Goal: Check status: Check status

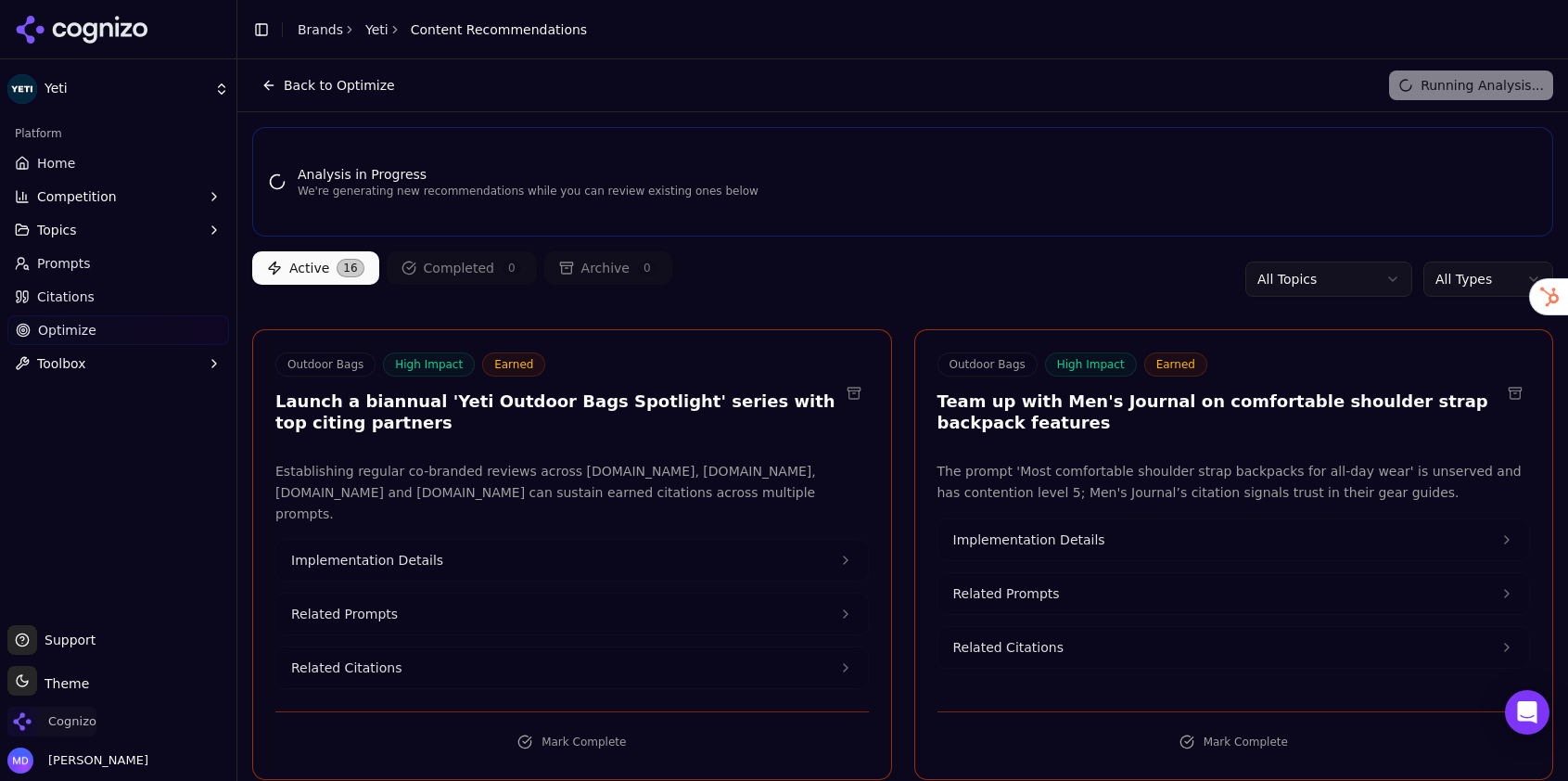
click at [59, 728] on span "Cognizo" at bounding box center [72, 720] width 48 height 16
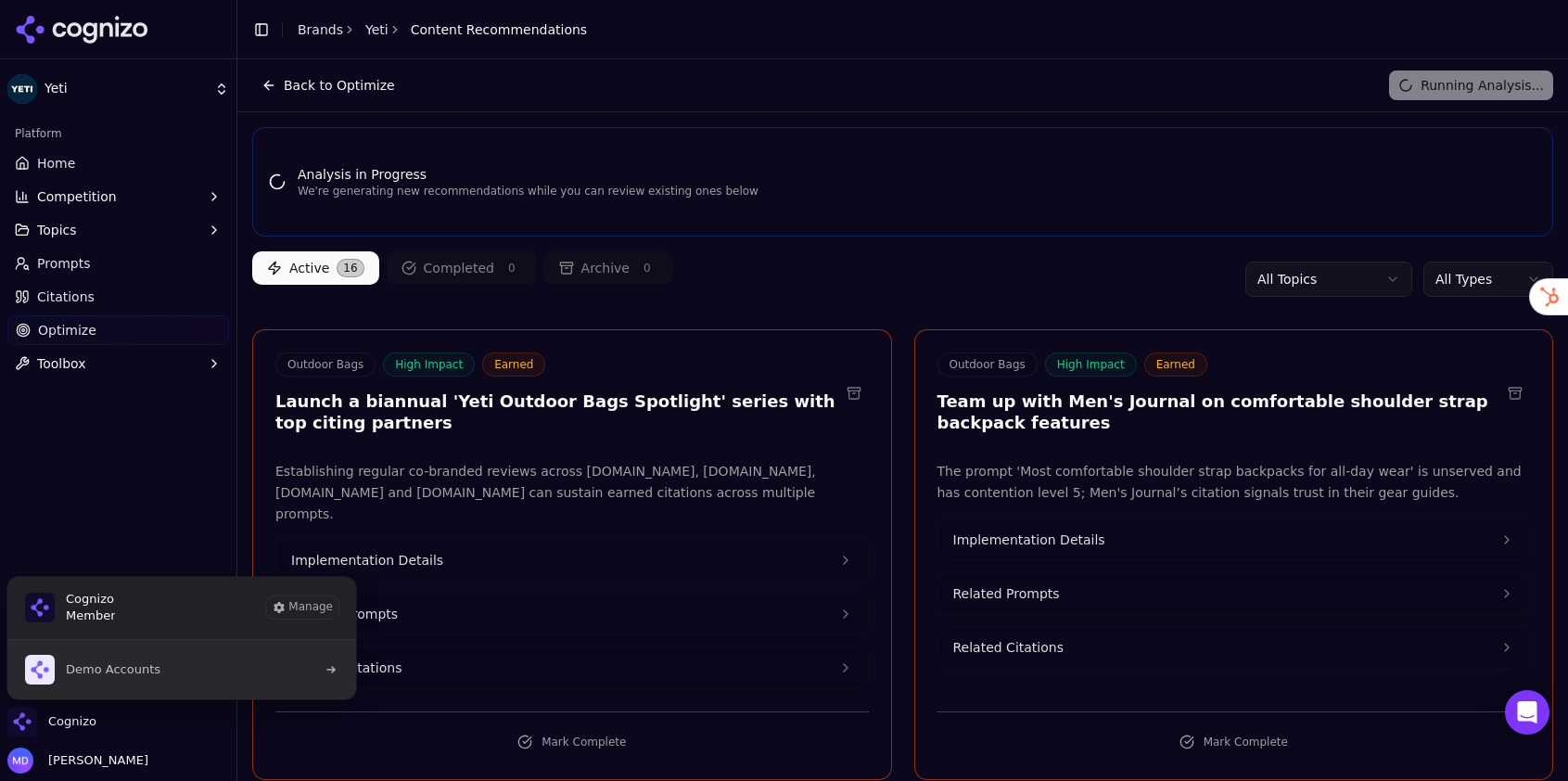
click at [115, 685] on button "Demo Accounts" at bounding box center [182, 670] width 351 height 60
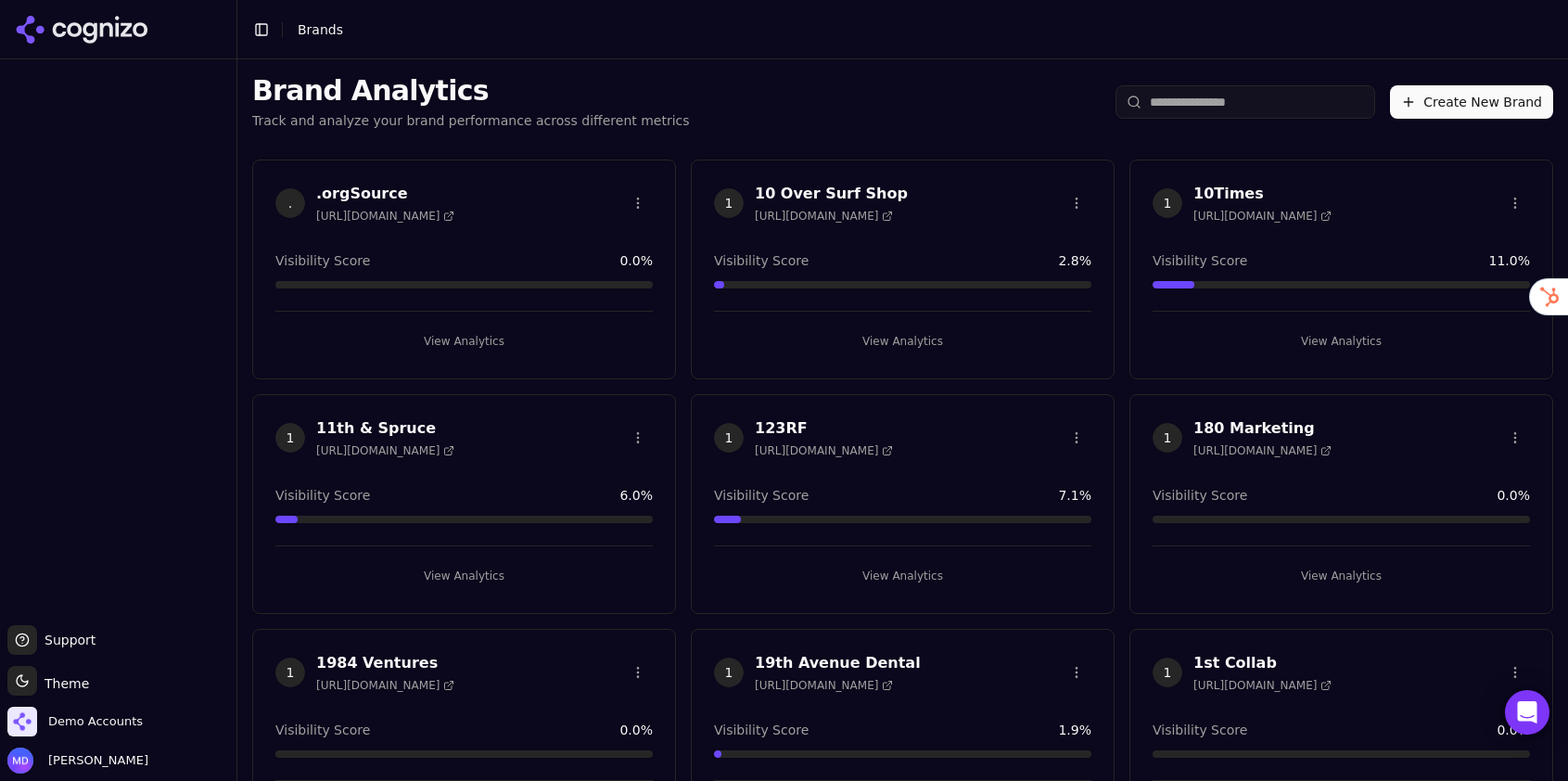
click at [1217, 103] on input "search" at bounding box center [1245, 102] width 259 height 34
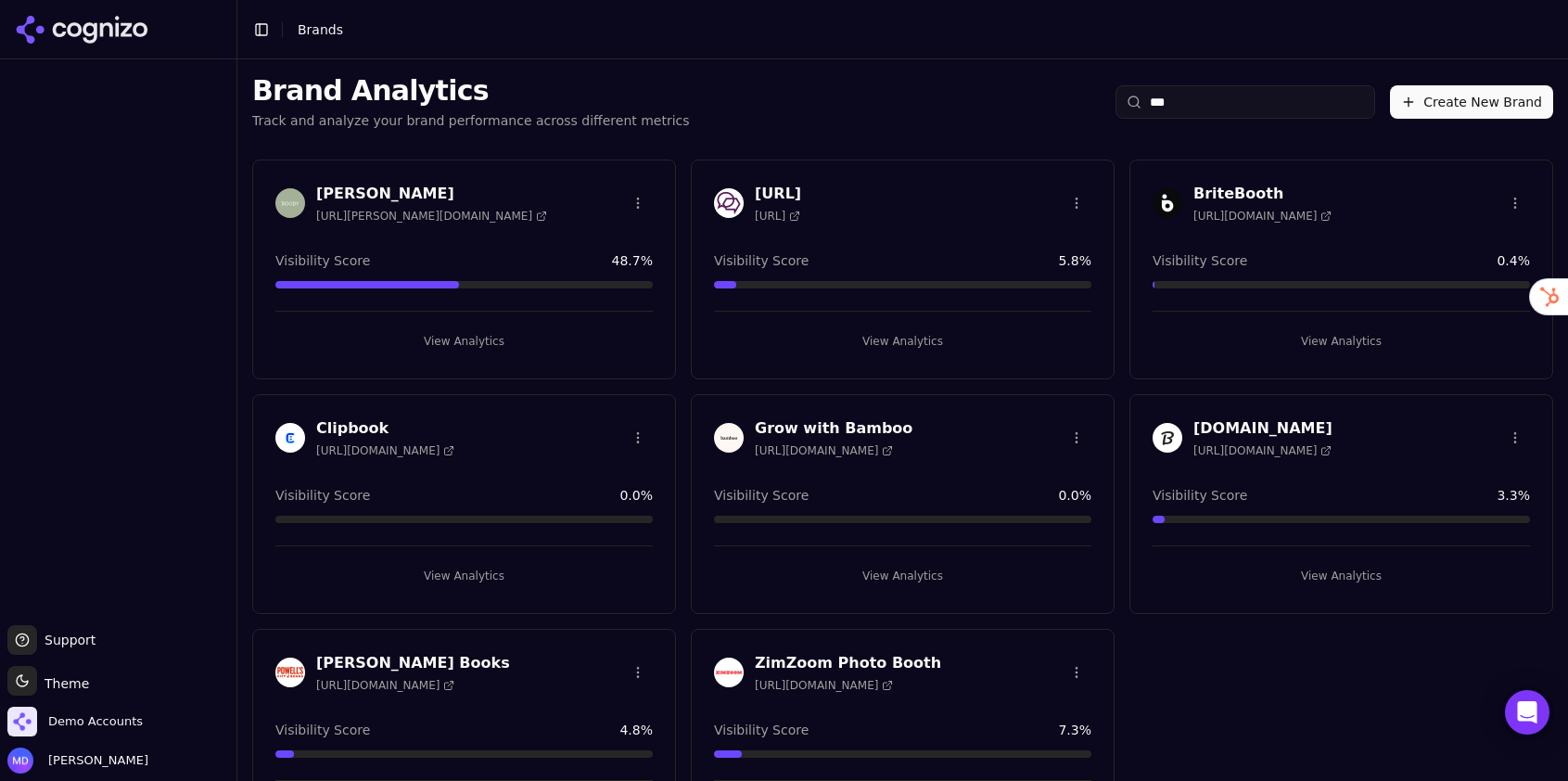
type input "***"
click at [468, 343] on button "View Analytics" at bounding box center [464, 341] width 378 height 30
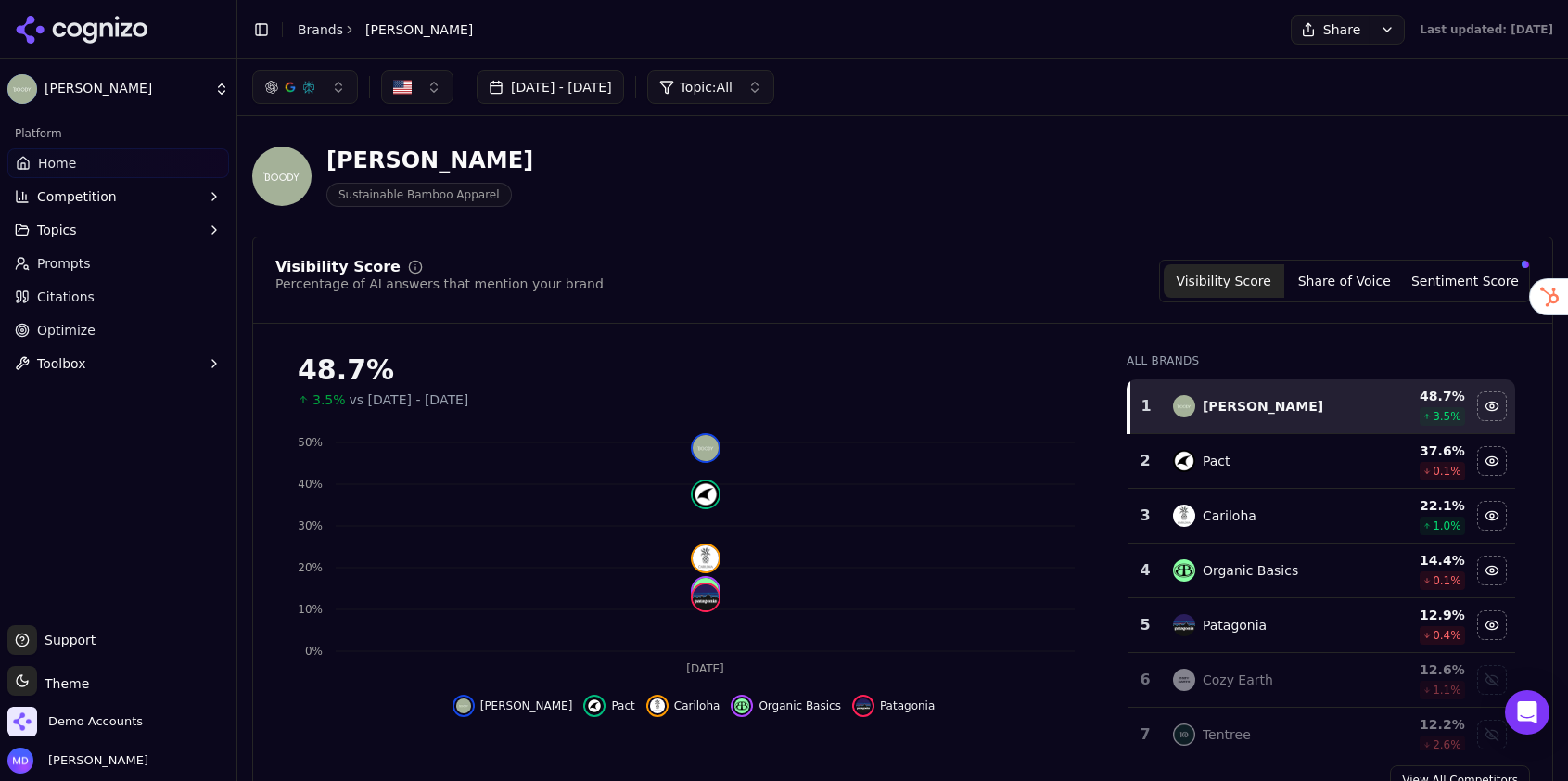
click at [624, 81] on button "[DATE] - [DATE]" at bounding box center [550, 86] width 147 height 34
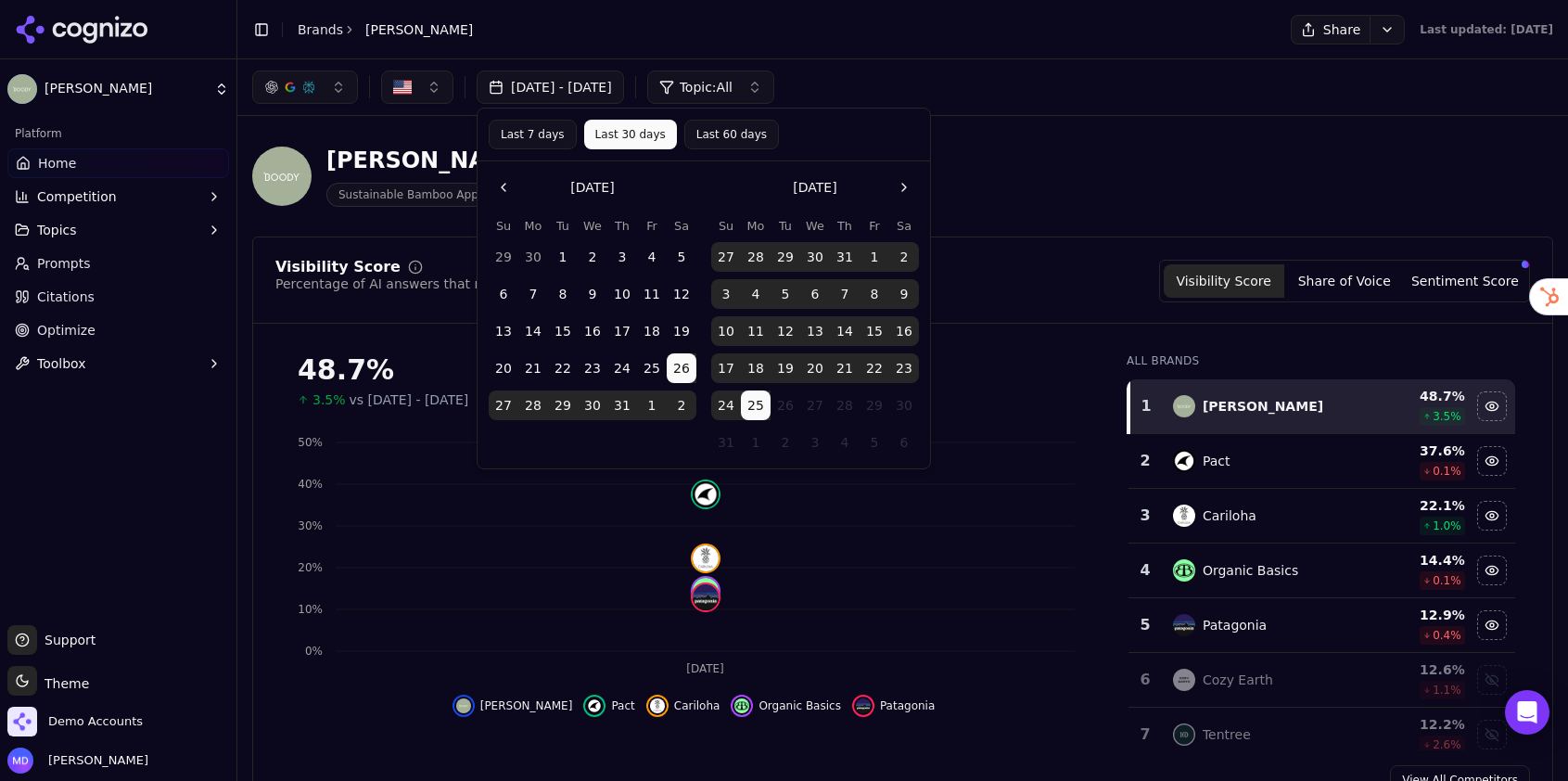
click at [703, 140] on button "Last 60 days" at bounding box center [731, 134] width 94 height 30
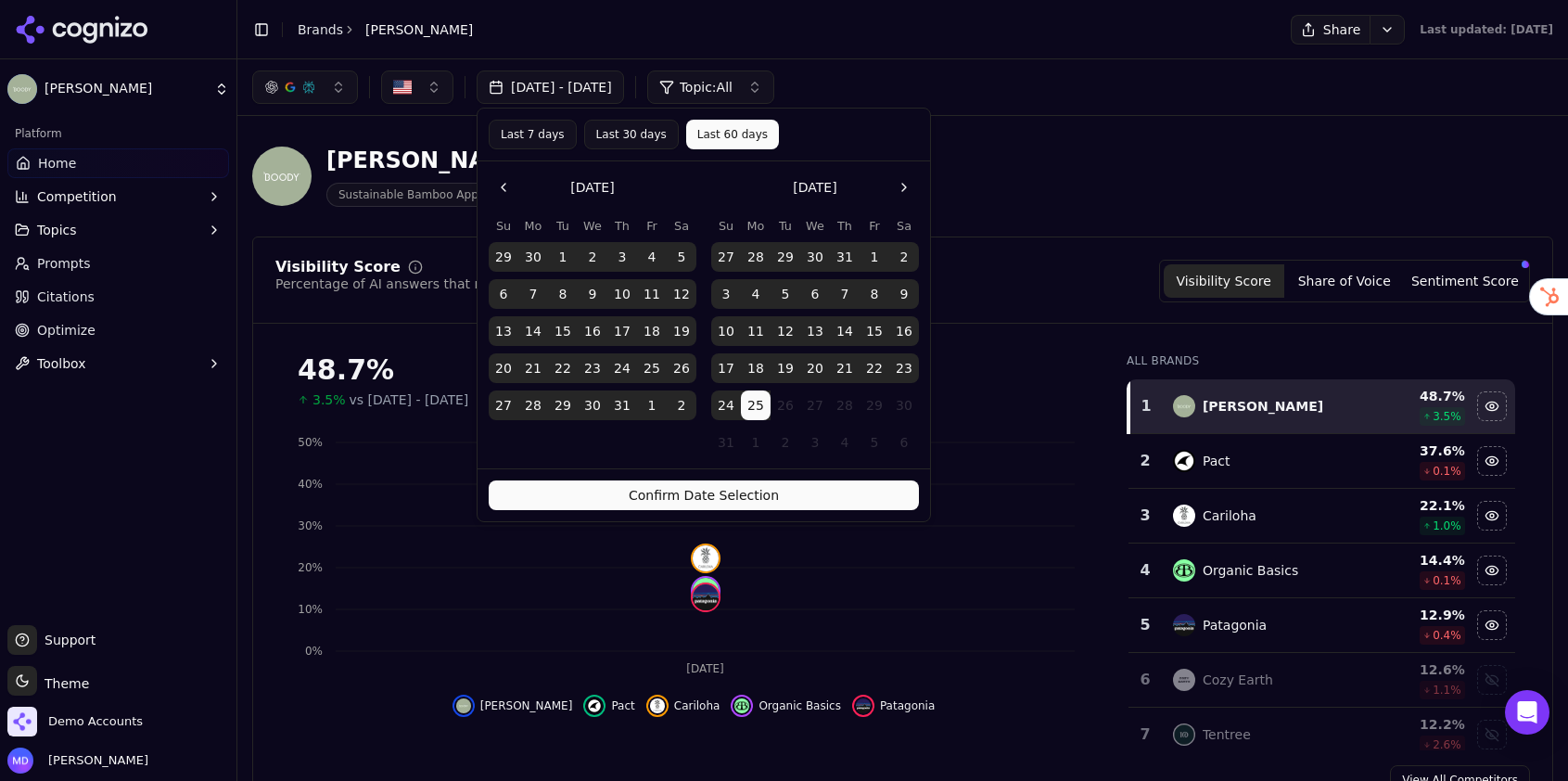
click at [642, 488] on button "Confirm Date Selection" at bounding box center [704, 495] width 430 height 30
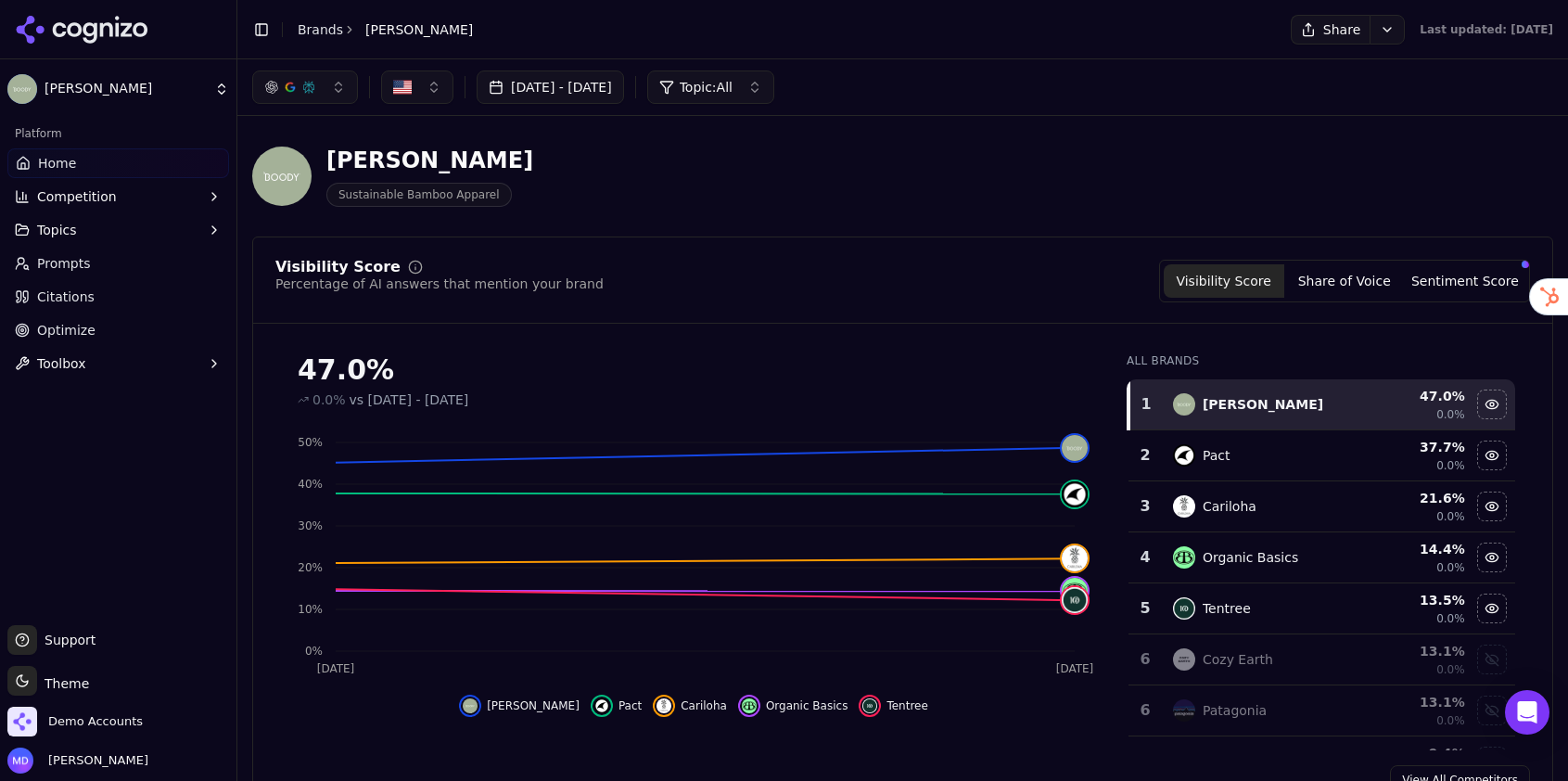
click at [624, 98] on button "[DATE] - [DATE]" at bounding box center [550, 86] width 147 height 34
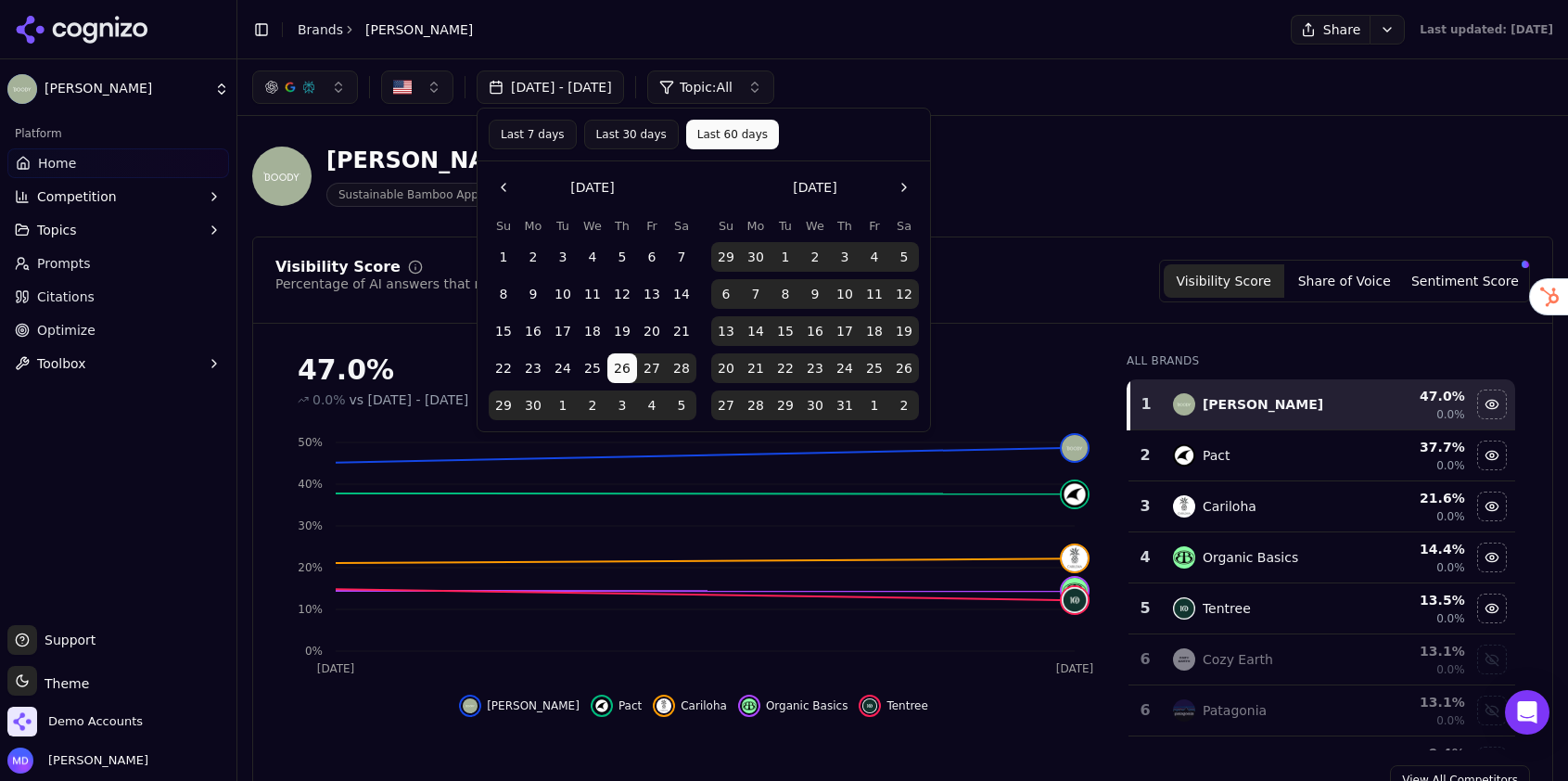
click at [610, 130] on button "Last 30 days" at bounding box center [631, 134] width 94 height 30
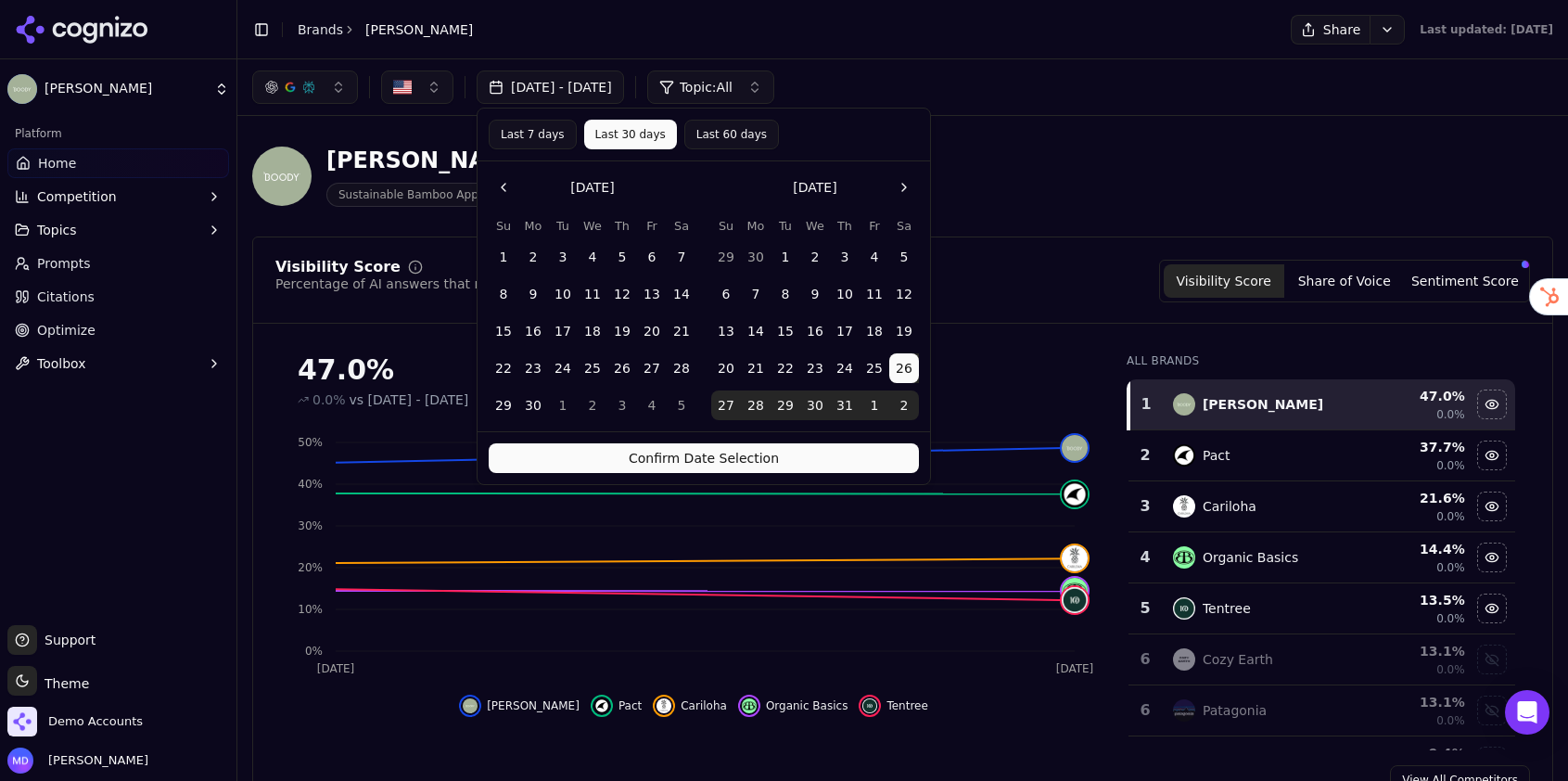
click at [643, 474] on div "Confirm Date Selection" at bounding box center [703, 457] width 453 height 53
click at [690, 459] on button "Confirm Date Selection" at bounding box center [704, 457] width 430 height 30
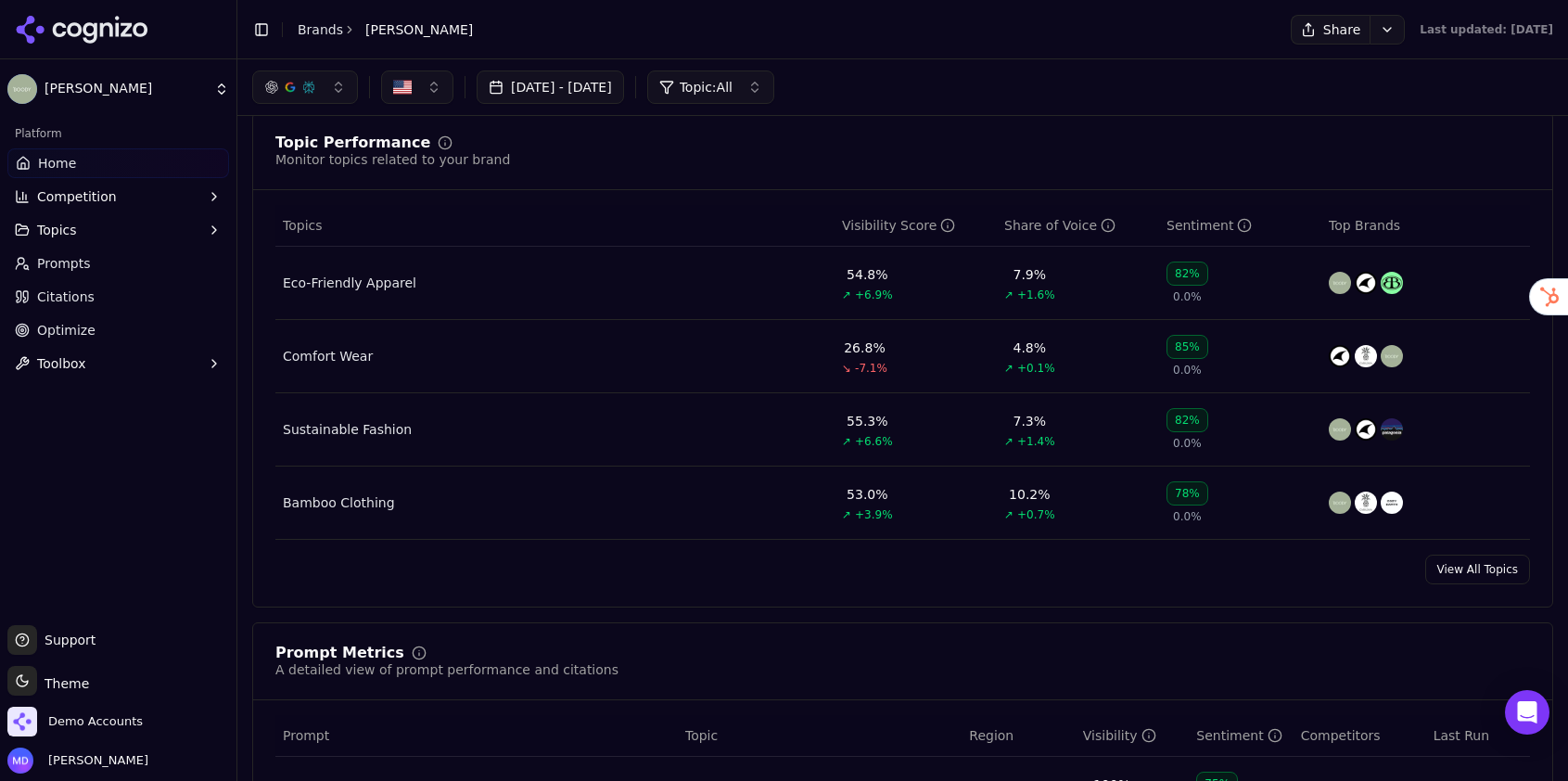
scroll to position [714, 0]
